Goal: Information Seeking & Learning: Learn about a topic

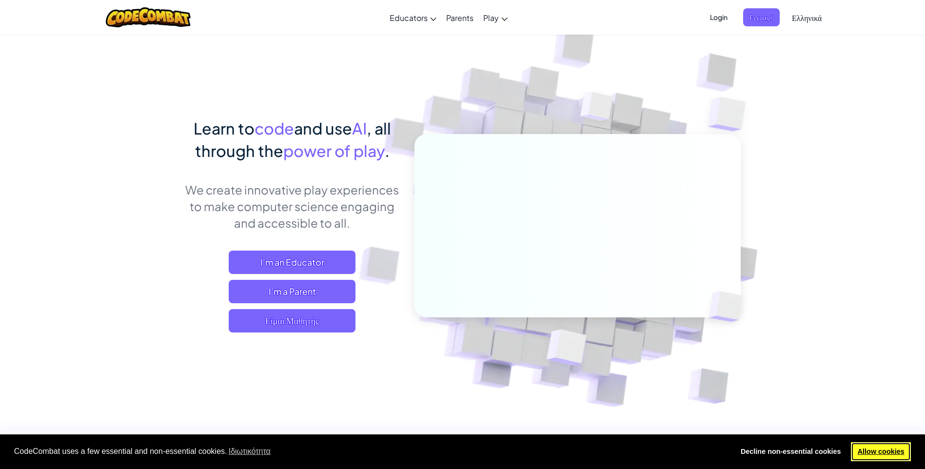
click at [884, 453] on link "Allow cookies" at bounding box center [881, 452] width 60 height 20
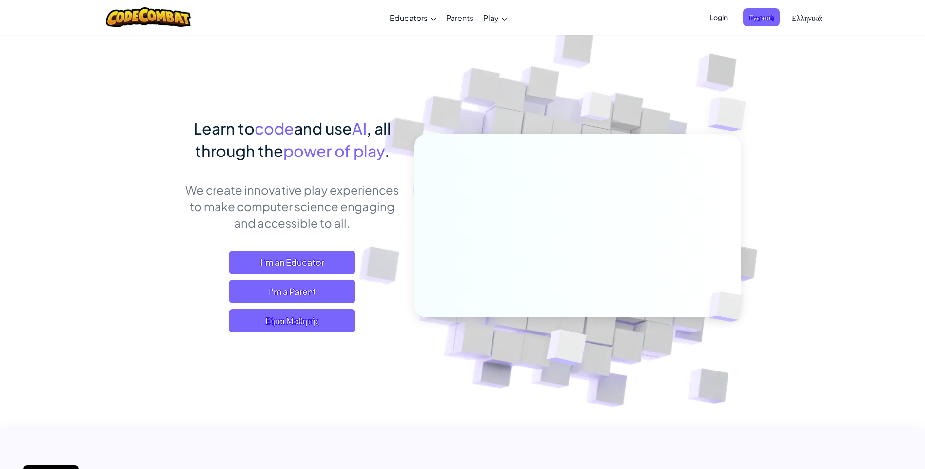
click at [812, 19] on span "Ελληνικά" at bounding box center [807, 18] width 30 height 10
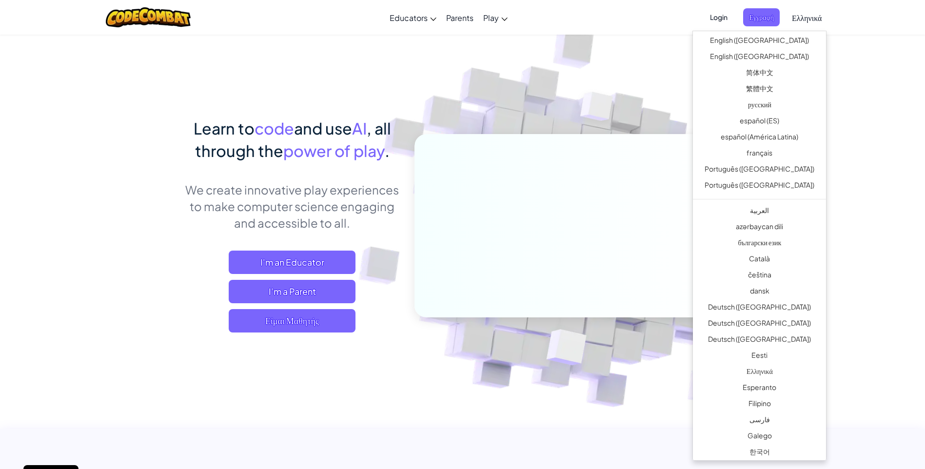
click at [812, 19] on span "Ελληνικά" at bounding box center [807, 18] width 30 height 10
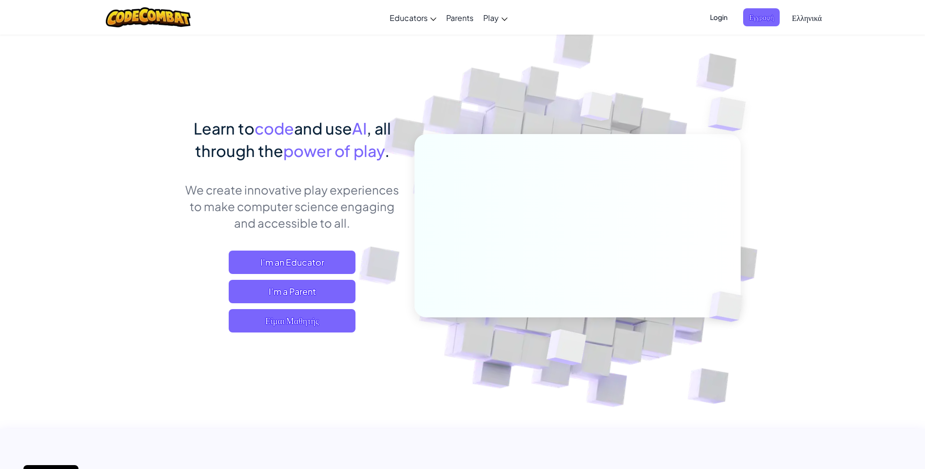
click at [812, 19] on span "Ελληνικά" at bounding box center [807, 18] width 30 height 10
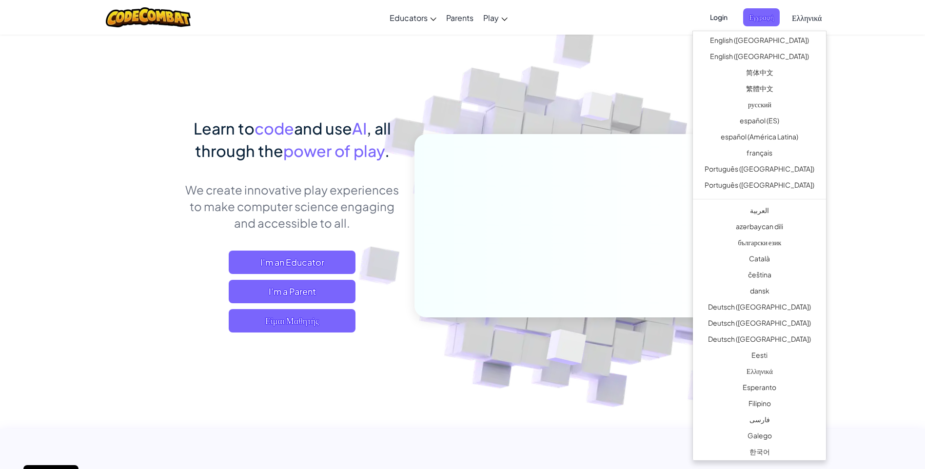
click at [812, 19] on span "Ελληνικά" at bounding box center [807, 18] width 30 height 10
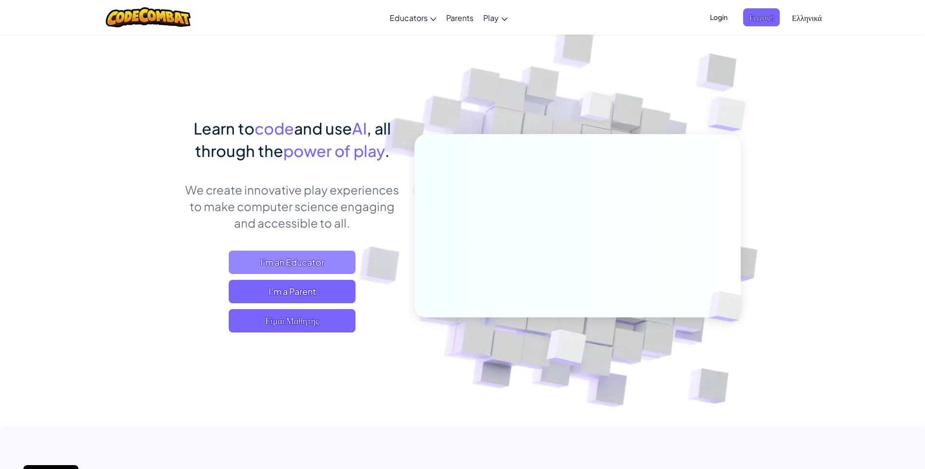
click at [282, 262] on span "I'm an Educator" at bounding box center [292, 262] width 127 height 23
click at [285, 266] on span "I'm an Educator" at bounding box center [292, 262] width 127 height 23
